Goal: Communication & Community: Answer question/provide support

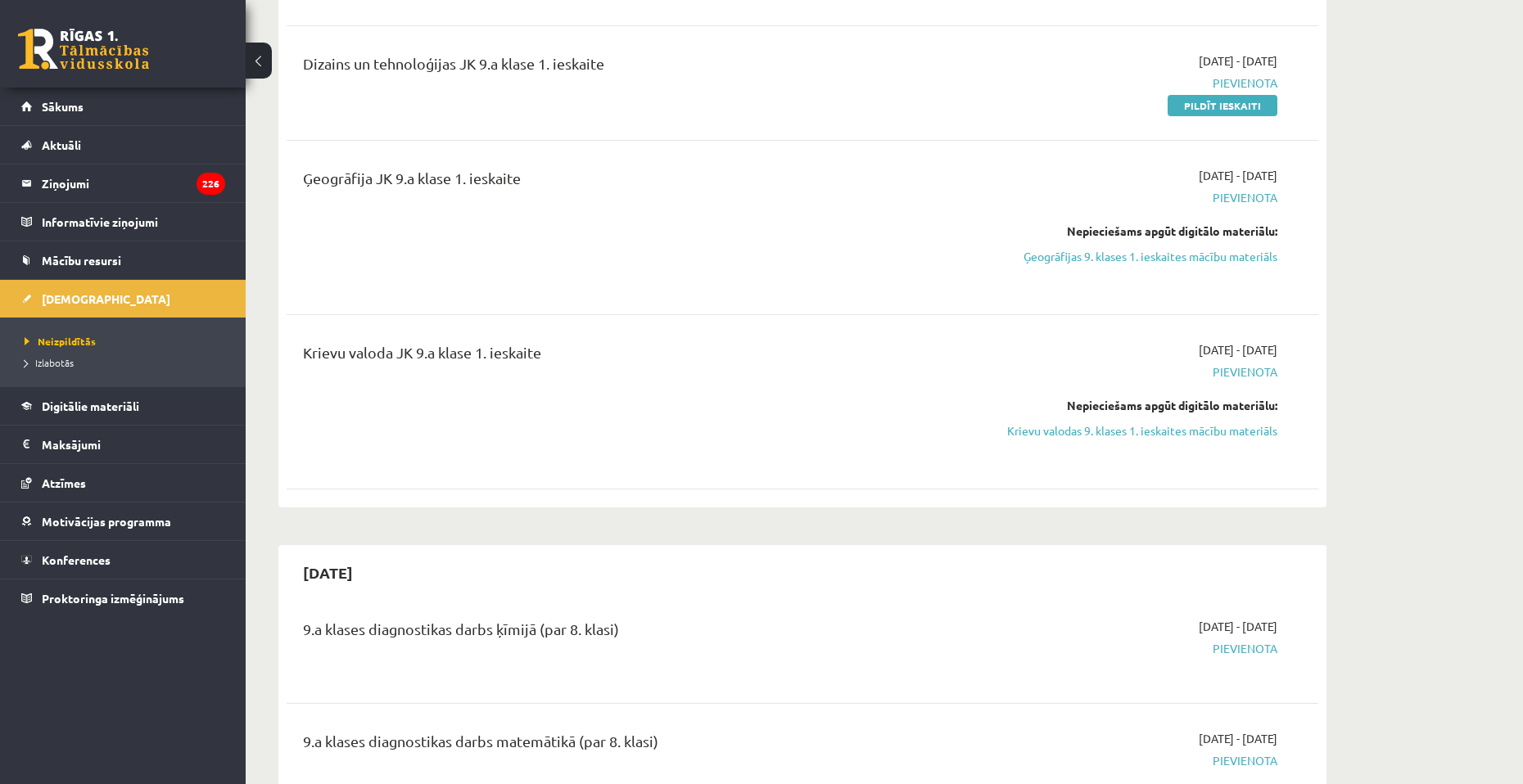
scroll to position [573, 0]
click at [125, 180] on legend "Ziņojumi 226" at bounding box center [134, 184] width 184 height 38
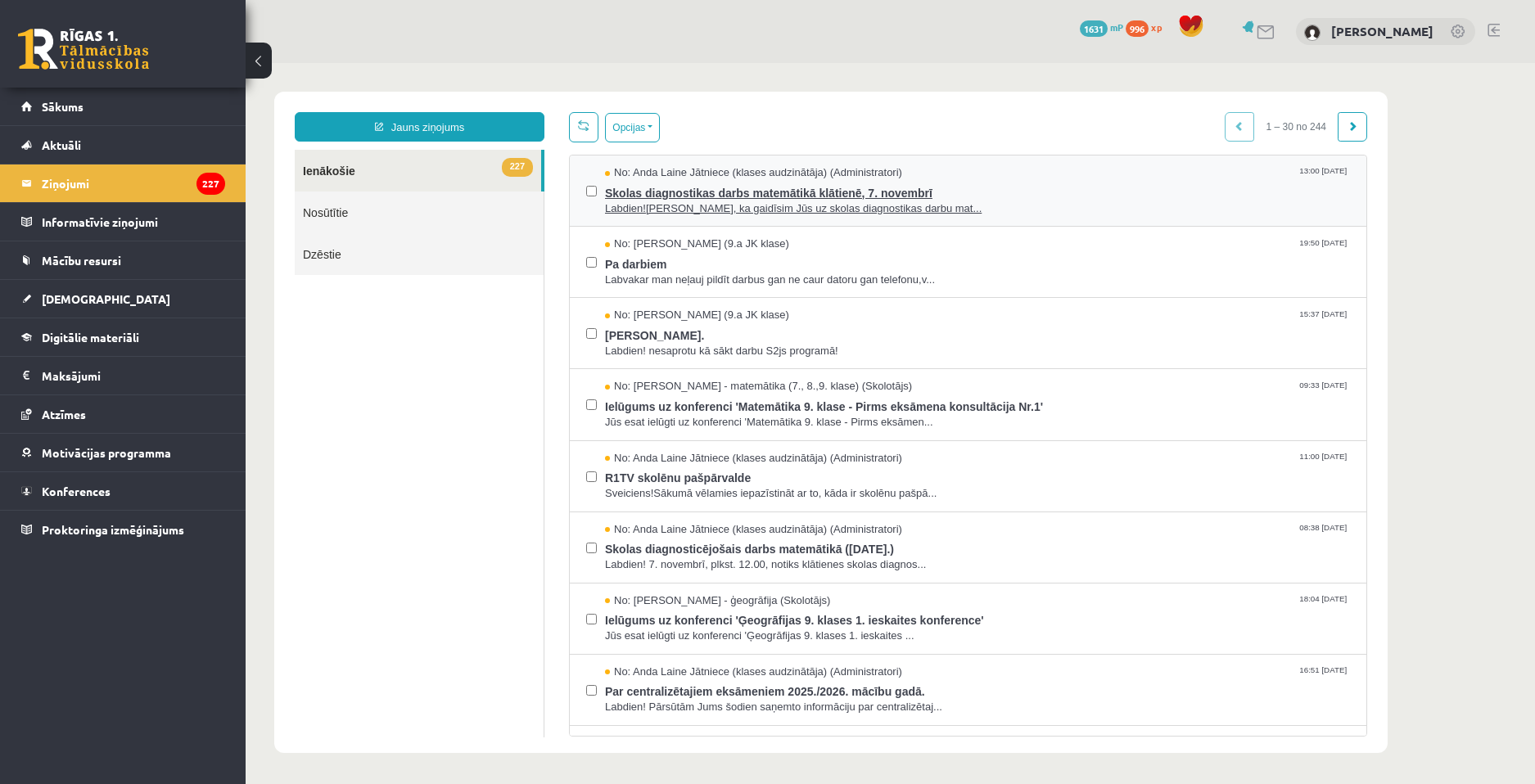
click at [898, 209] on span "Labdien!Atgādinām, ka gaidīsim Jūs uz skolas diagnostikas darbu mat..." at bounding box center [977, 209] width 745 height 16
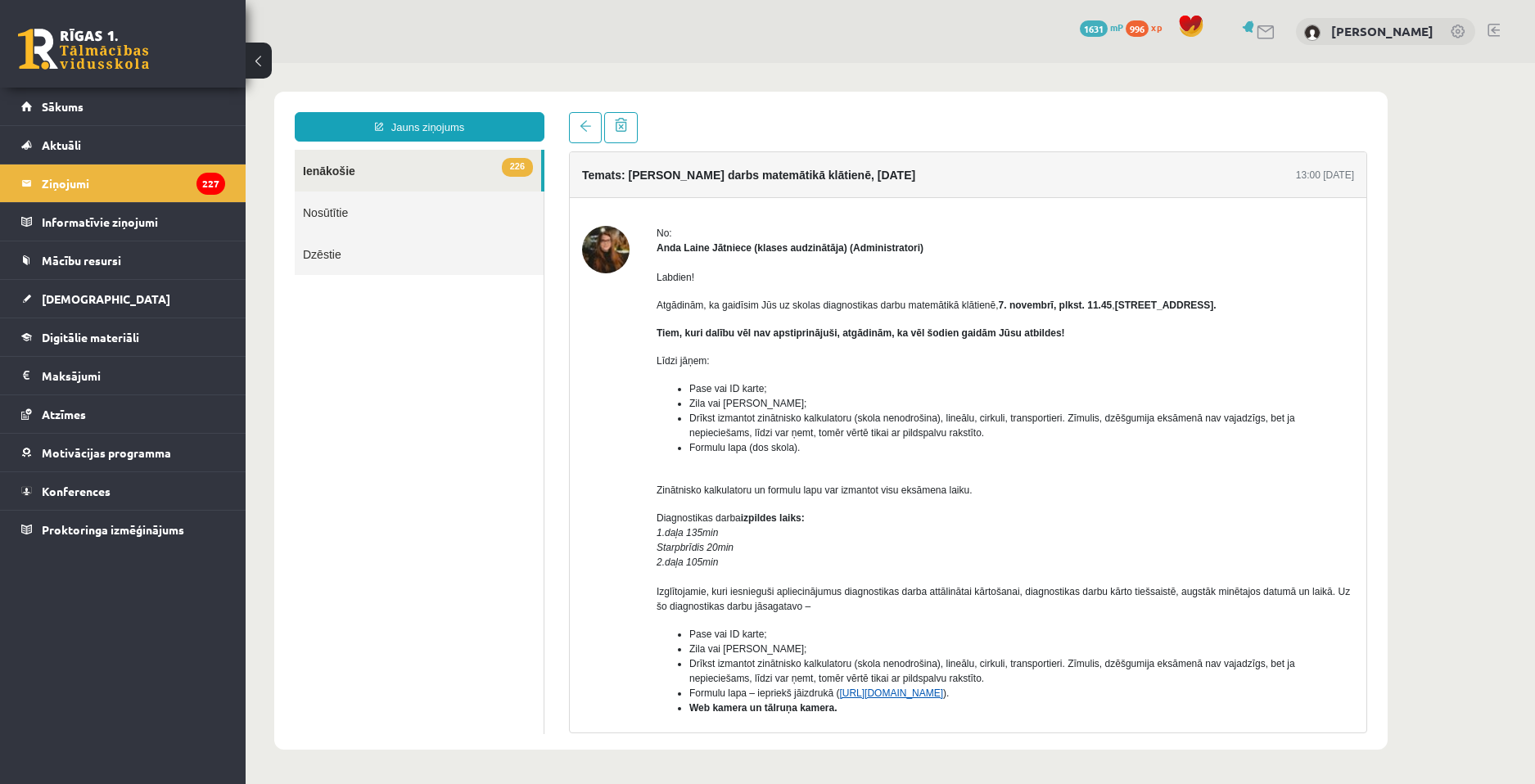
click at [921, 696] on link "https://eskola.r1tv.lv/system/uploads/attachment/file/12732/formulas_teoremas_o…" at bounding box center [891, 692] width 104 height 11
click at [1136, 534] on p "Diagnostikas darba izpildes laiks: 1.daļa 135min Starpbrīdis 20min 2.daļa 105mi…" at bounding box center [1005, 562] width 698 height 103
click at [255, 65] on button at bounding box center [258, 61] width 26 height 36
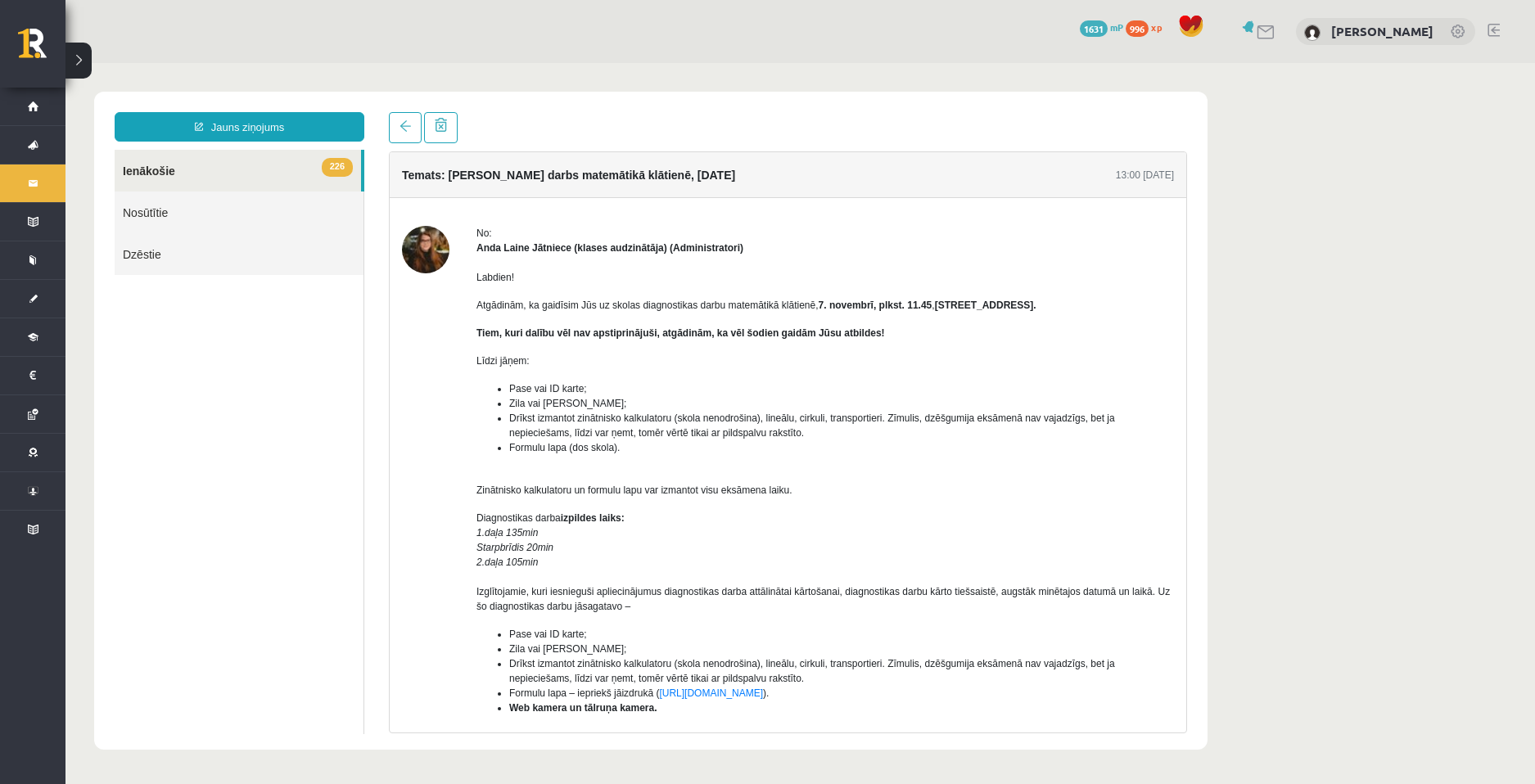
click at [93, 66] on body "Jauns ziņojums 226 Ienākošie Nosūtītie Dzēstie *** ********* ********* ******* …" at bounding box center [800, 420] width 1469 height 715
click at [84, 71] on button at bounding box center [79, 61] width 26 height 36
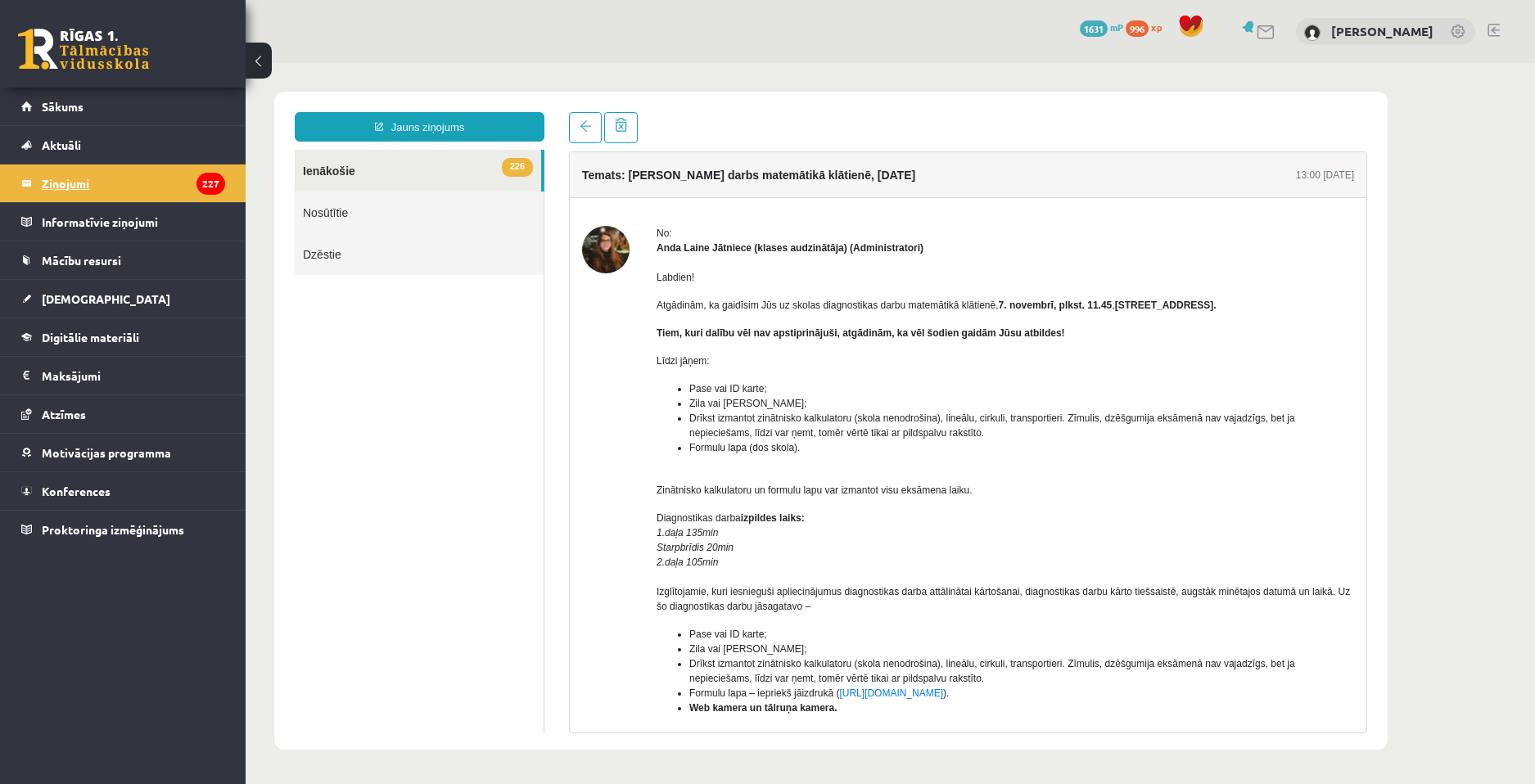
click at [132, 188] on legend "Ziņojumi 227" at bounding box center [134, 184] width 184 height 38
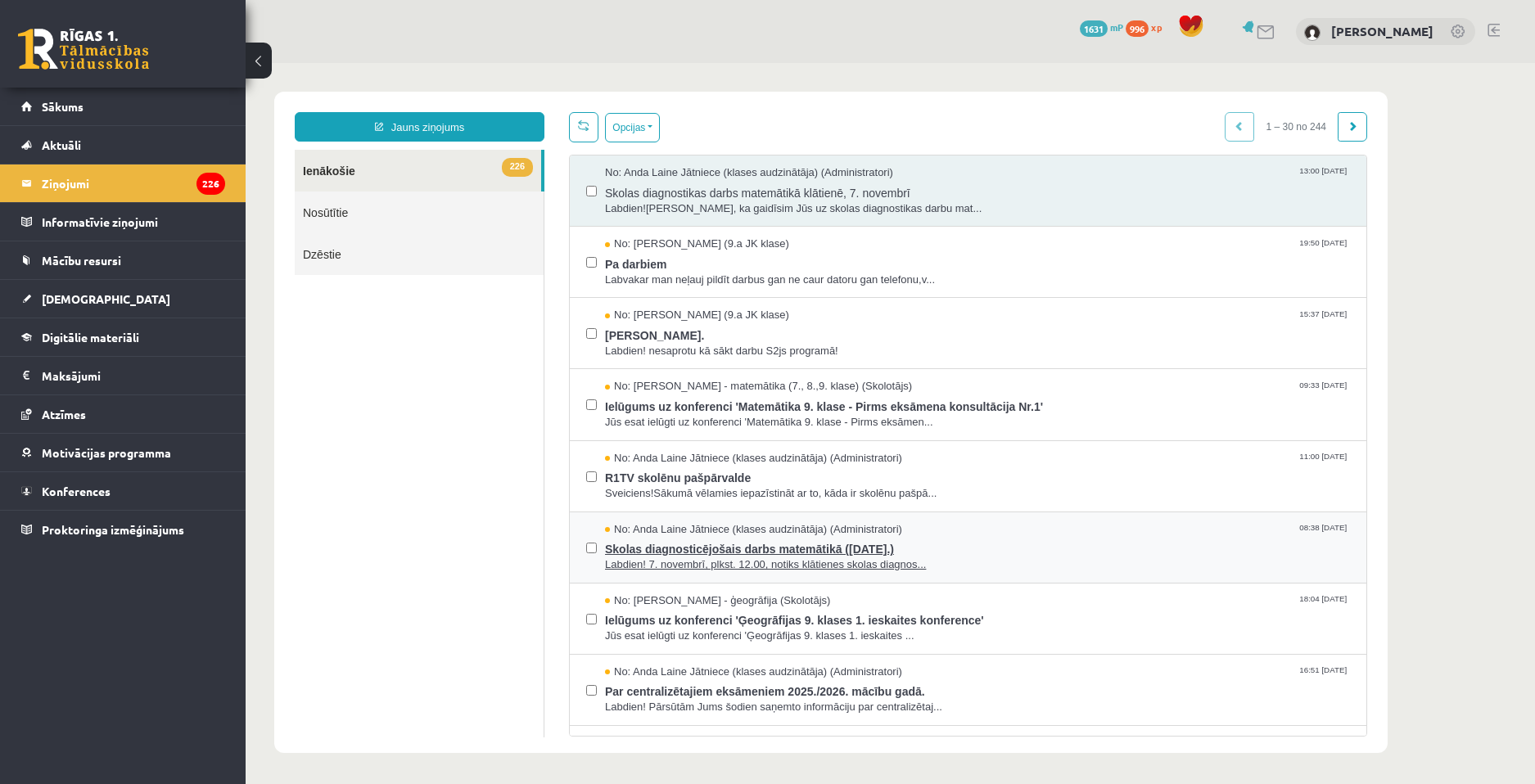
click at [841, 564] on span "Labdien! 7. novembrī, plkst. 12.00, notiks klātienes skolas diagnos..." at bounding box center [977, 566] width 745 height 16
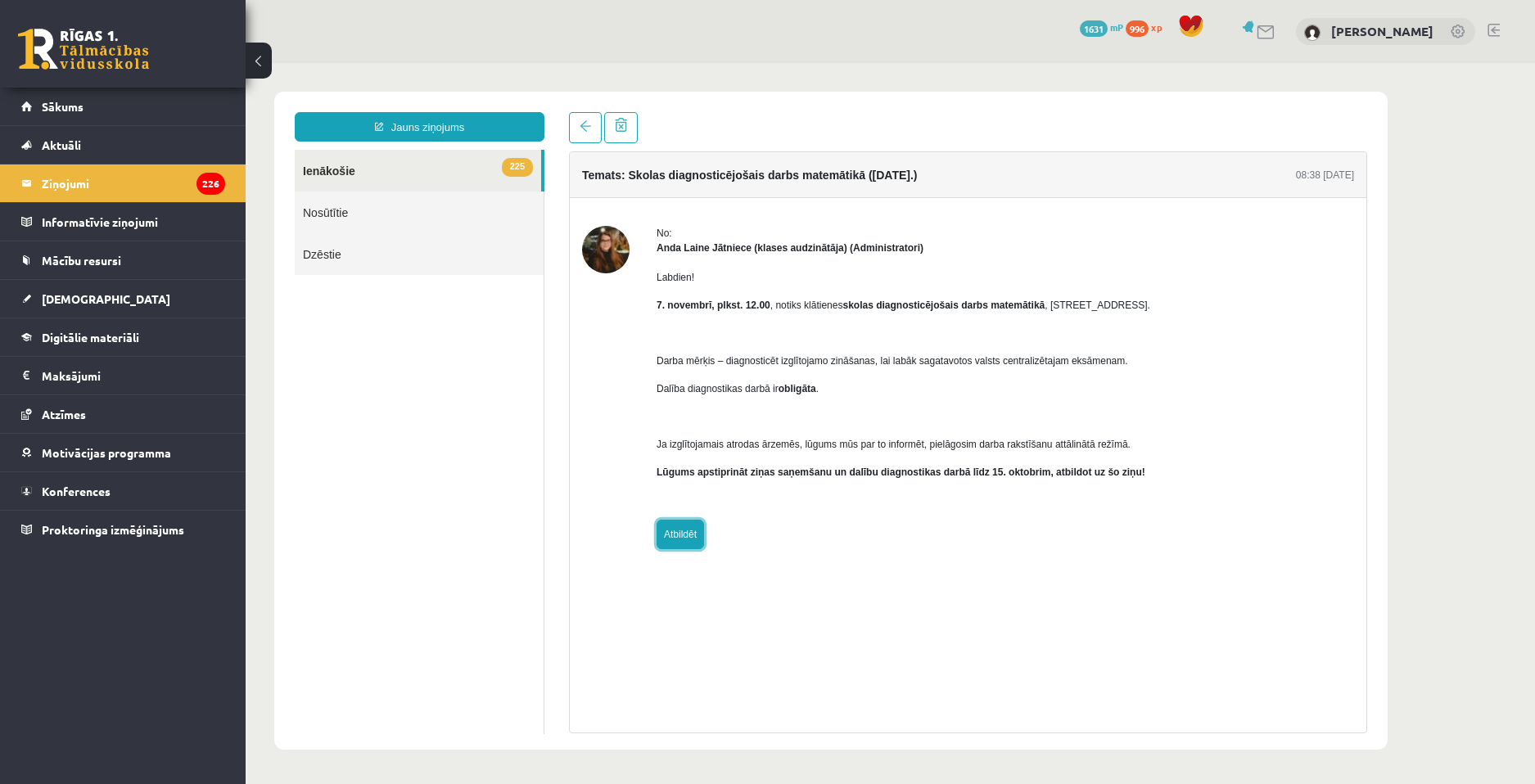
click at [678, 536] on link "Atbildēt" at bounding box center [681, 535] width 48 height 30
type input "**********"
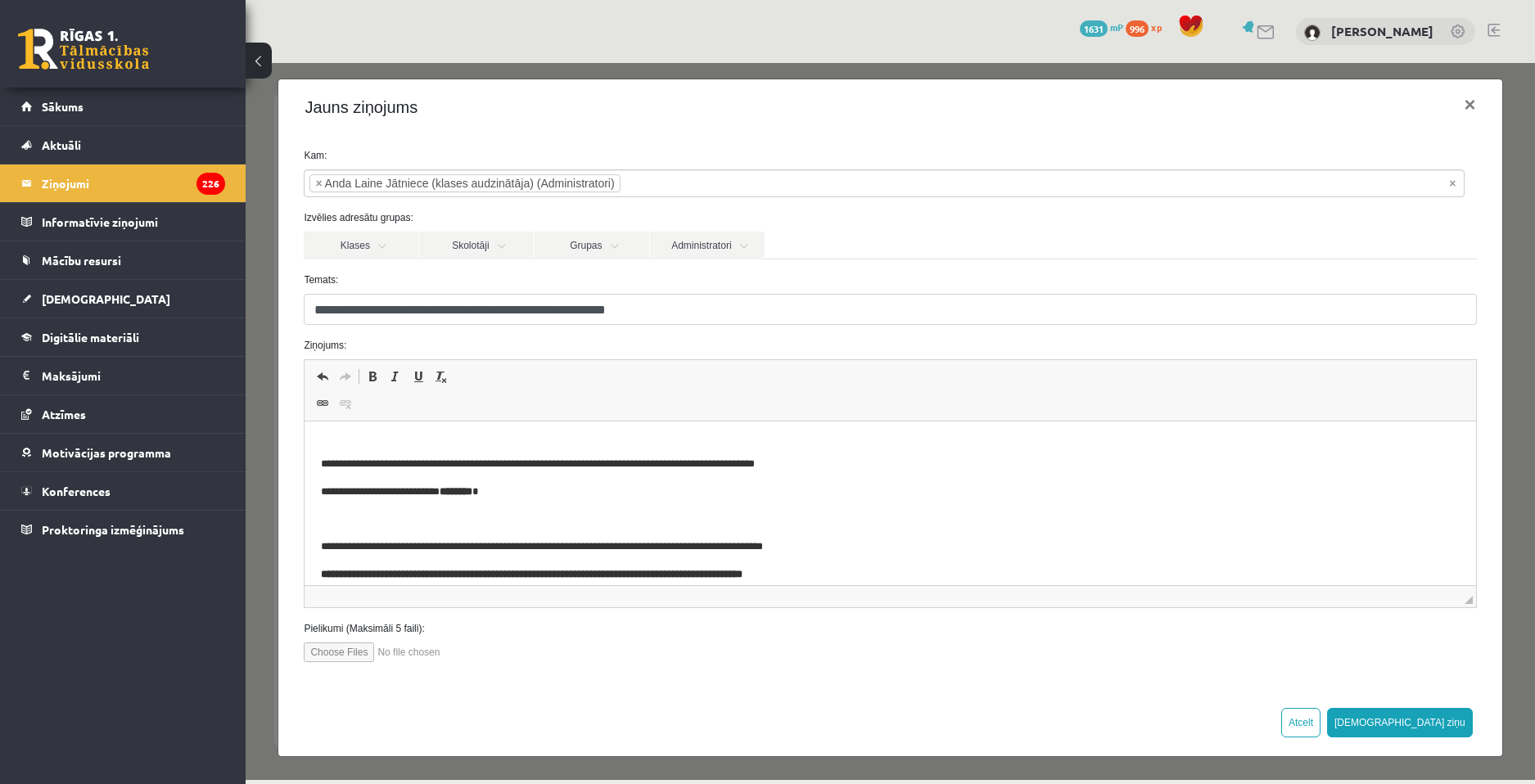
scroll to position [135, 0]
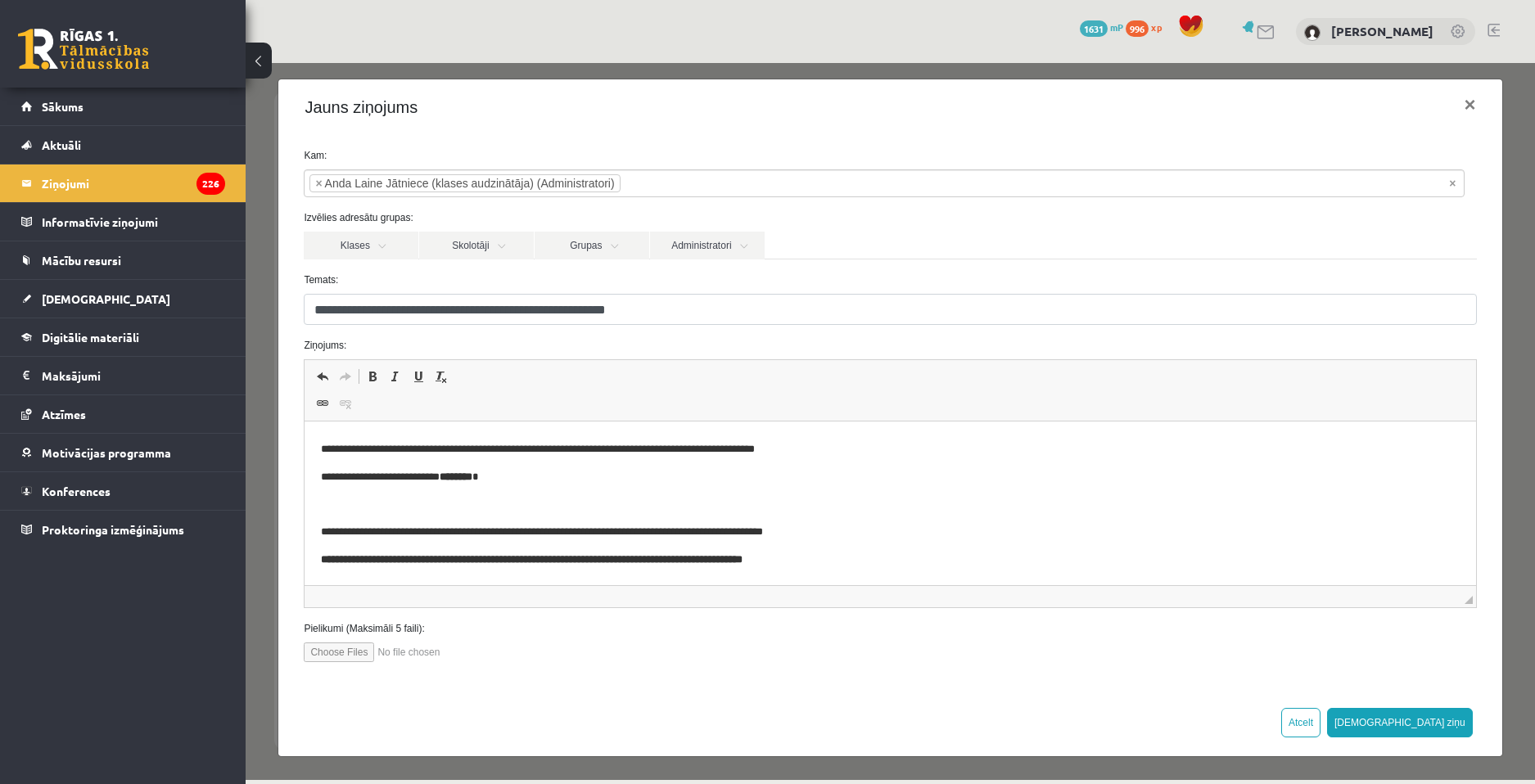
click at [942, 567] on p "**********" at bounding box center [890, 560] width 1138 height 17
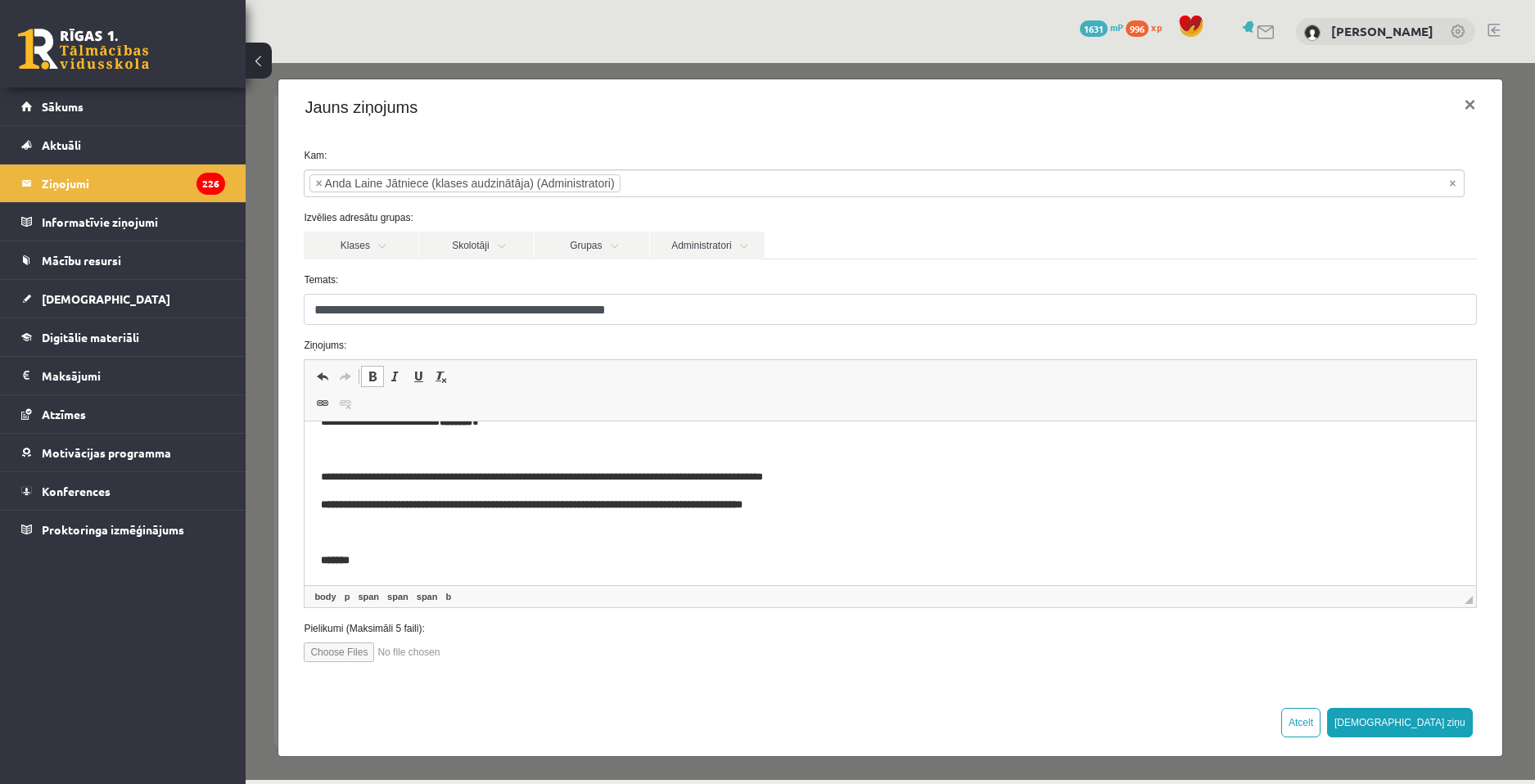
scroll to position [191, 0]
click at [1444, 730] on button "Sūtīt ziņu" at bounding box center [1400, 722] width 146 height 30
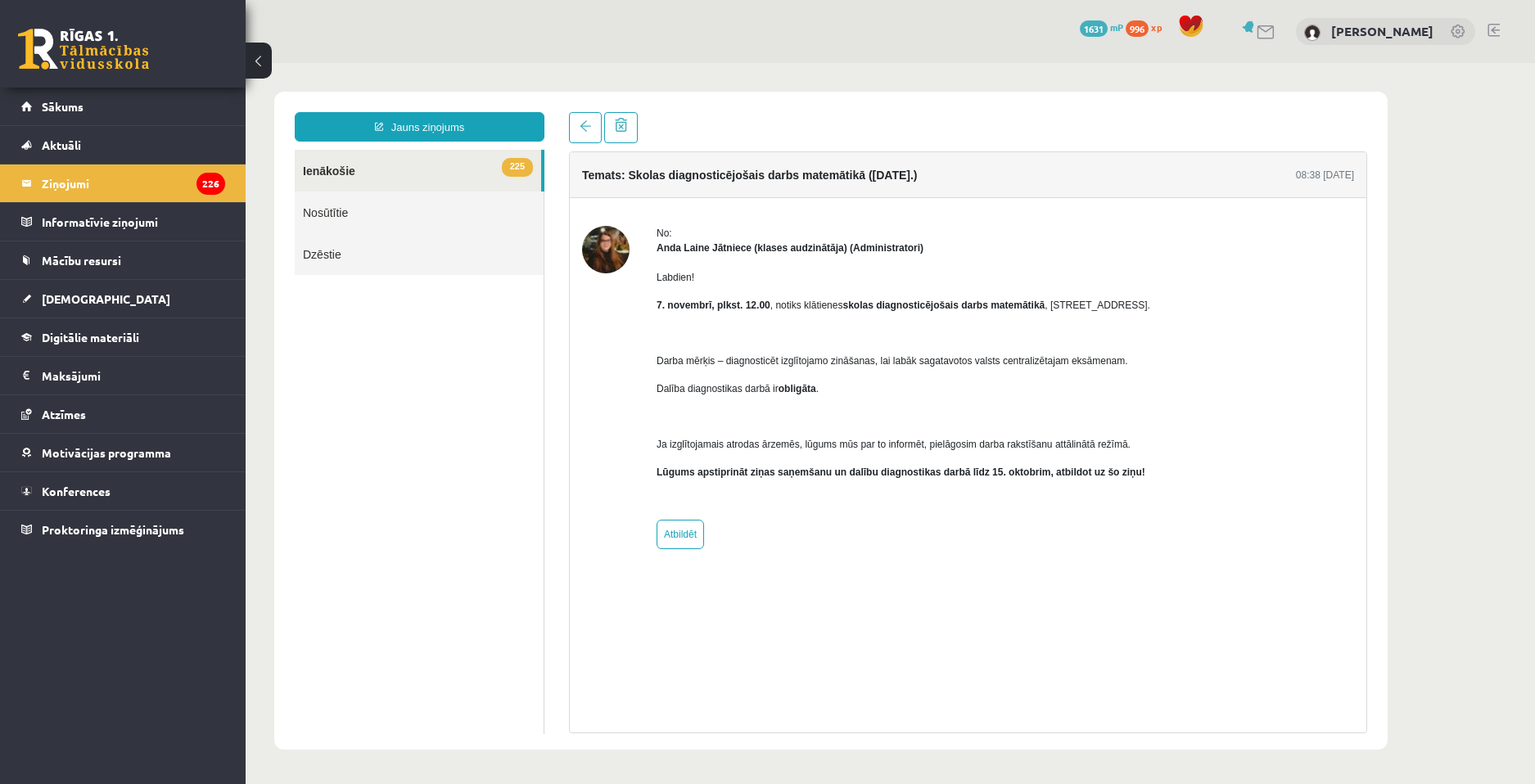
scroll to position [0, 0]
click at [381, 176] on link "225 Ienākošie" at bounding box center [417, 171] width 247 height 42
click at [353, 214] on link "Nosūtītie" at bounding box center [418, 212] width 249 height 42
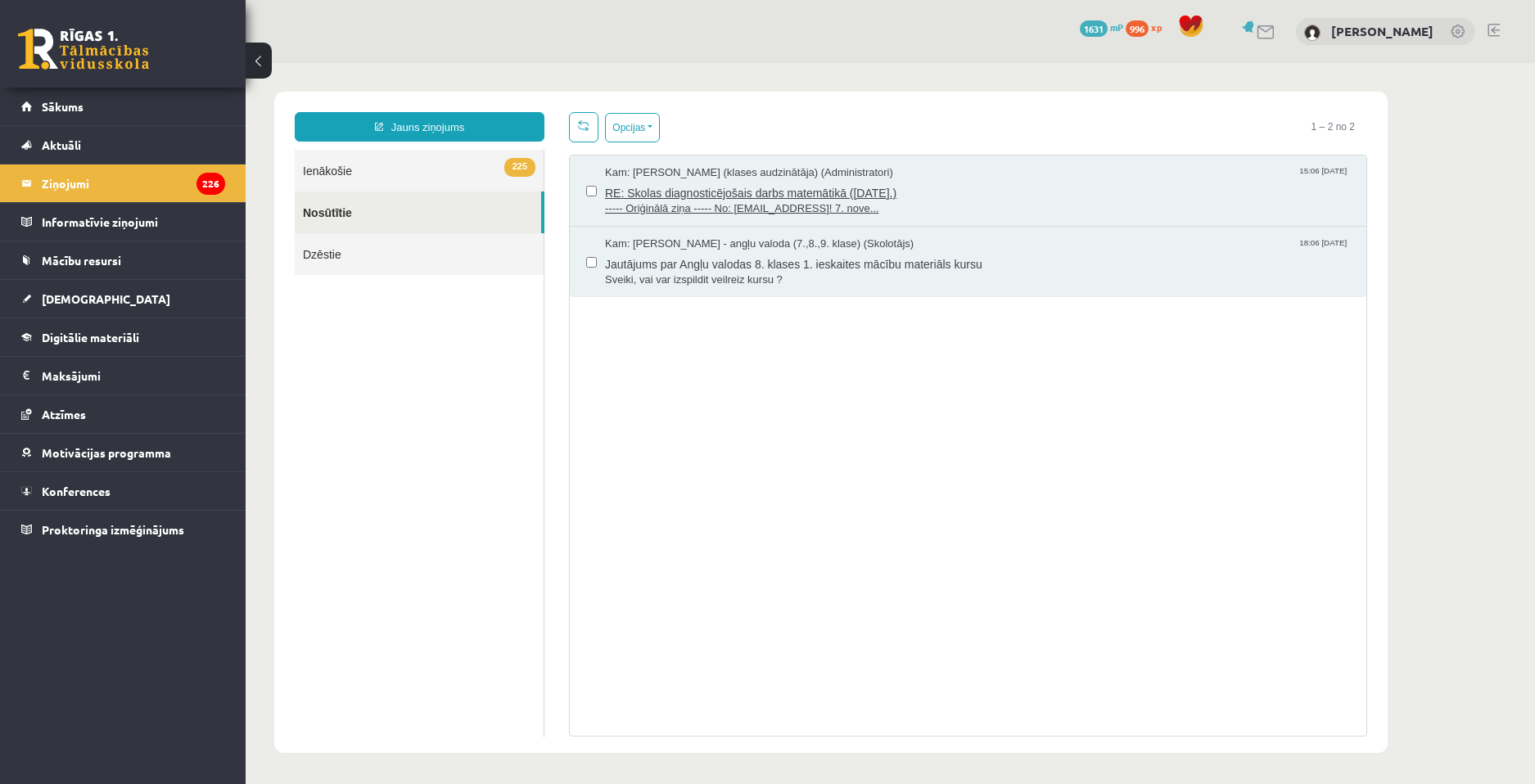
click at [804, 194] on span "RE: Skolas diagnosticējošais darbs matemātikā (07.11.2025.)" at bounding box center [977, 191] width 745 height 21
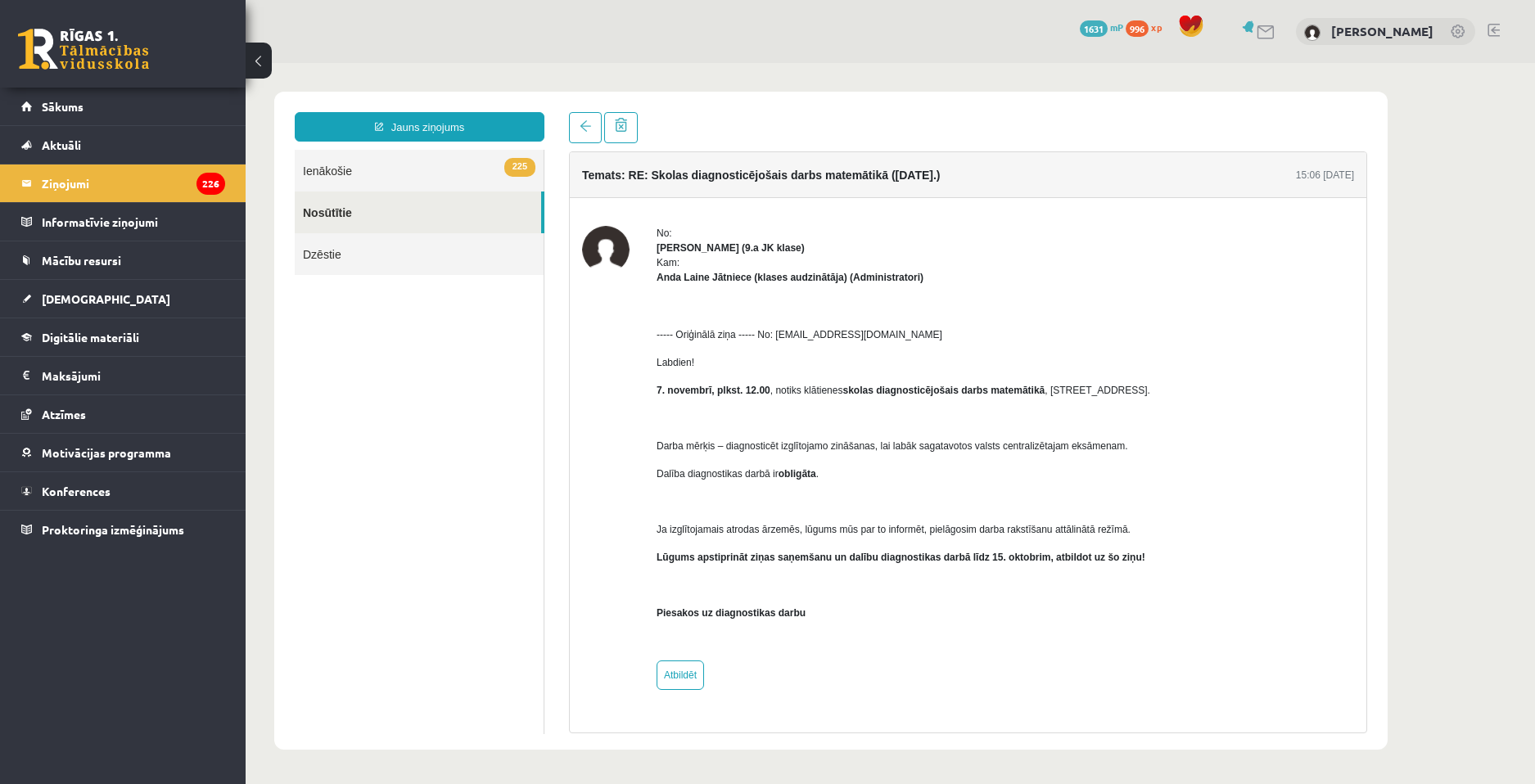
click at [399, 184] on link "225 Ienākošie" at bounding box center [418, 171] width 249 height 42
click at [396, 176] on link "225 Ienākošie" at bounding box center [418, 171] width 249 height 42
click at [392, 170] on link "225 Ienākošie" at bounding box center [418, 171] width 249 height 42
click at [381, 164] on link "225 Ienākošie" at bounding box center [418, 171] width 249 height 42
click at [196, 136] on link "Aktuāli" at bounding box center [123, 145] width 204 height 38
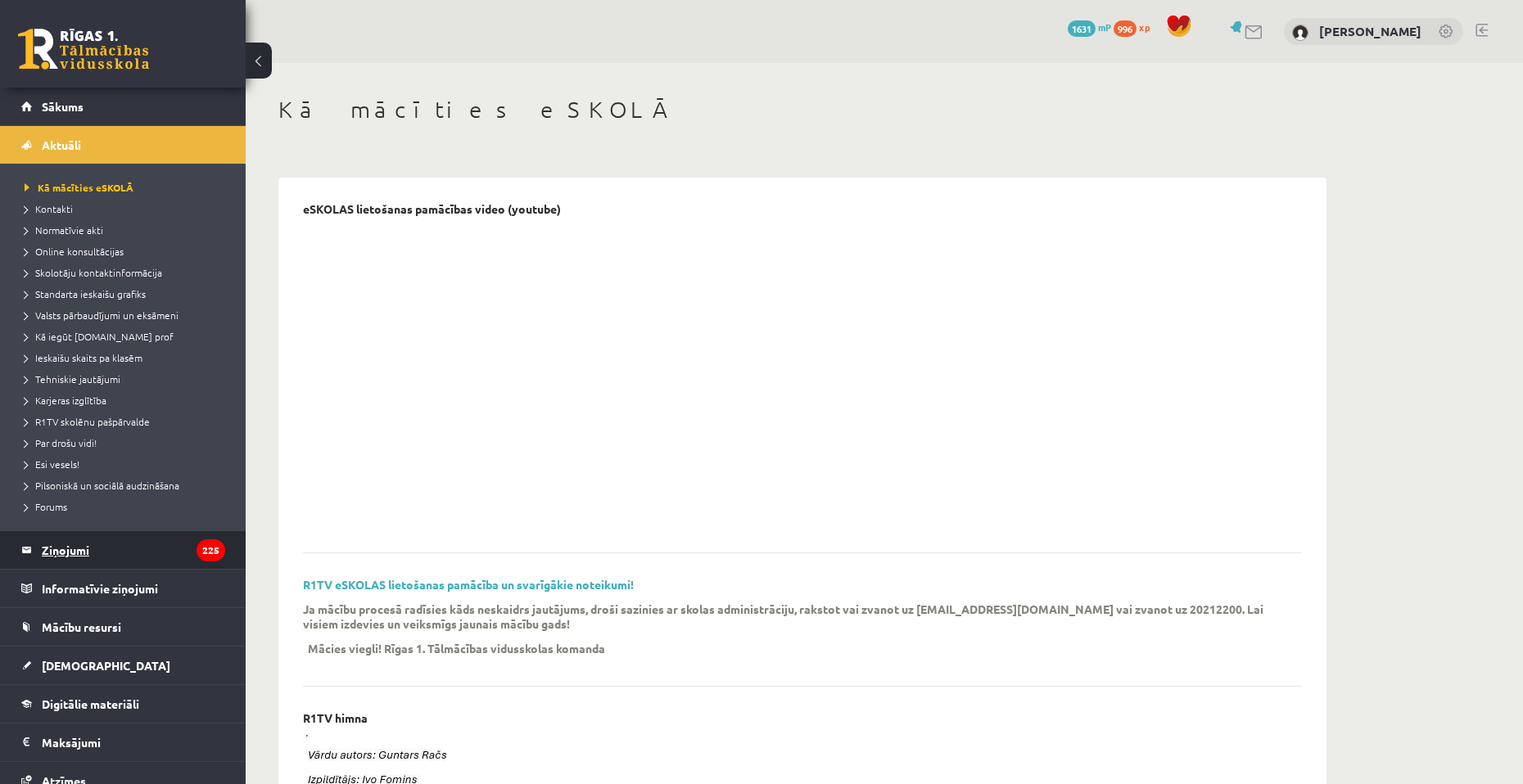
click at [107, 555] on legend "Ziņojumi 225" at bounding box center [134, 550] width 184 height 38
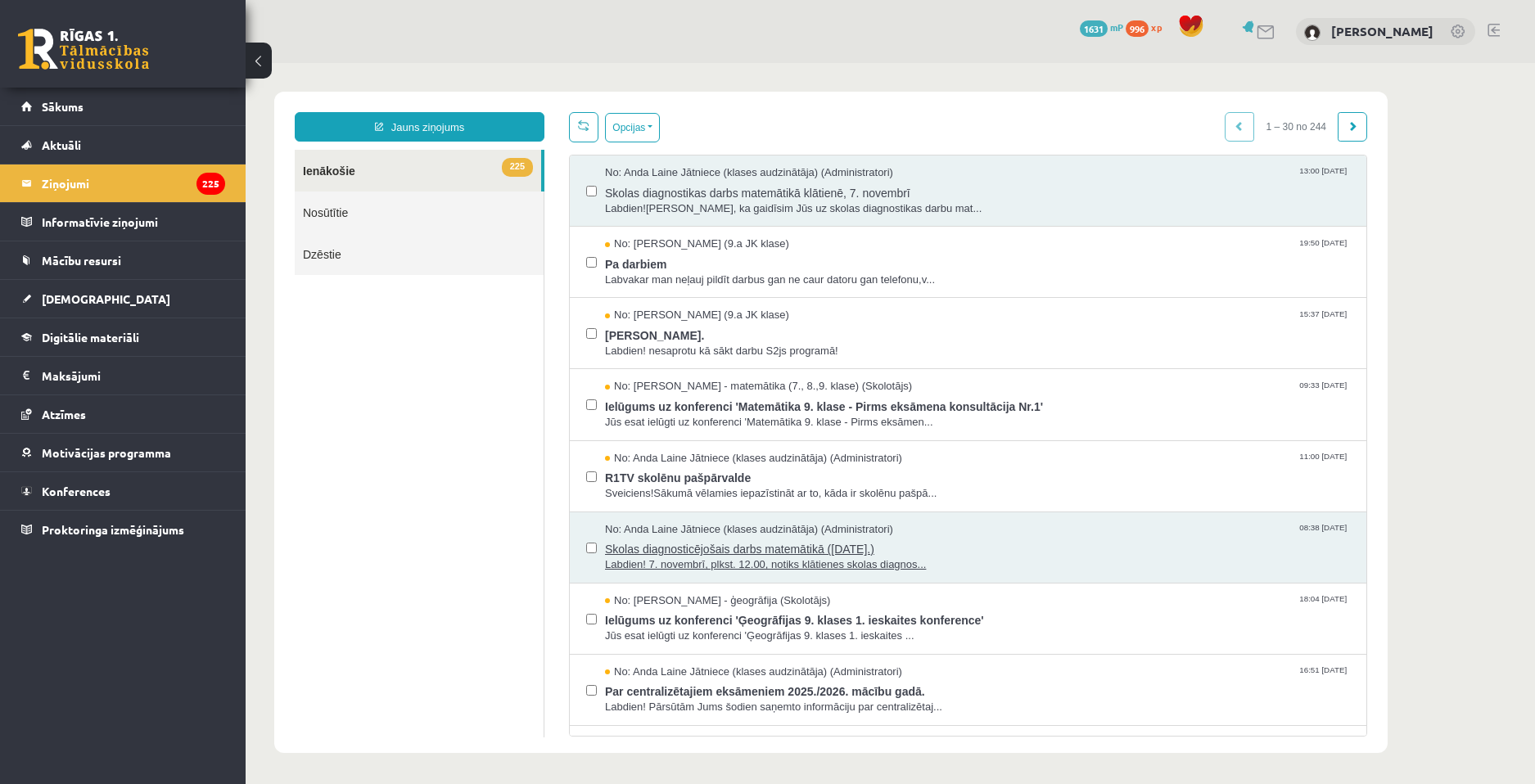
click at [853, 558] on span "Labdien! 7. novembrī, plkst. 12.00, notiks klātienes skolas diagnos..." at bounding box center [977, 566] width 745 height 16
